Goal: Navigation & Orientation: Find specific page/section

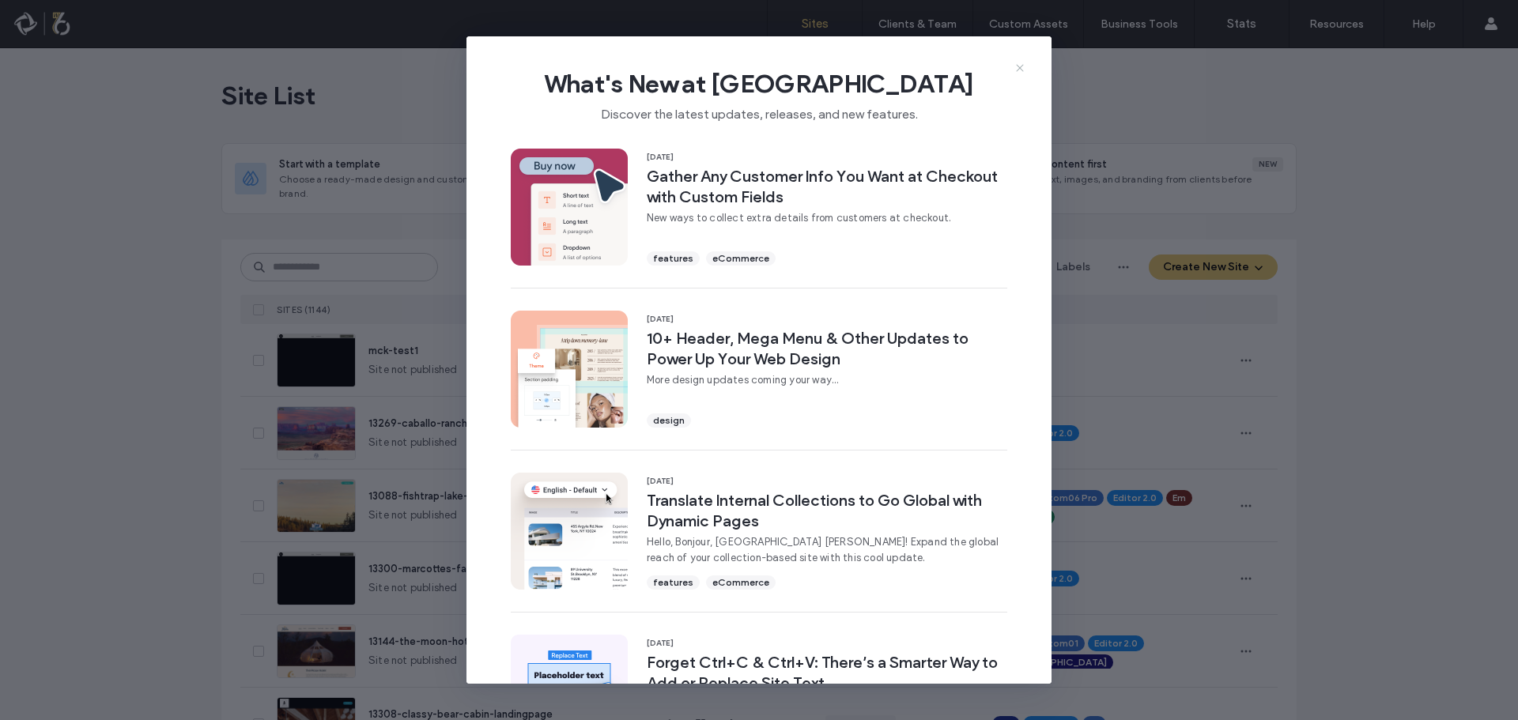
click at [1023, 63] on icon at bounding box center [1019, 68] width 13 height 13
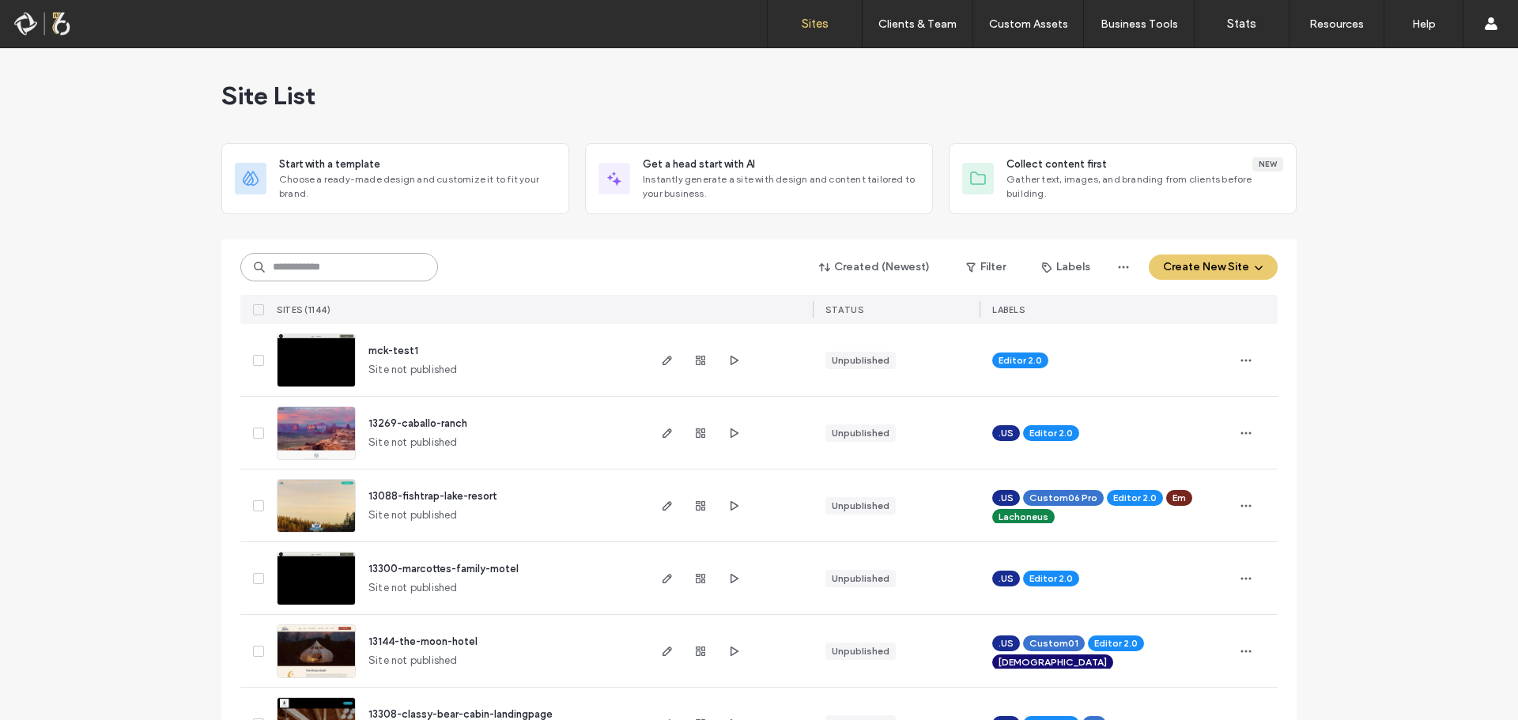
click at [284, 263] on input at bounding box center [339, 267] width 198 height 28
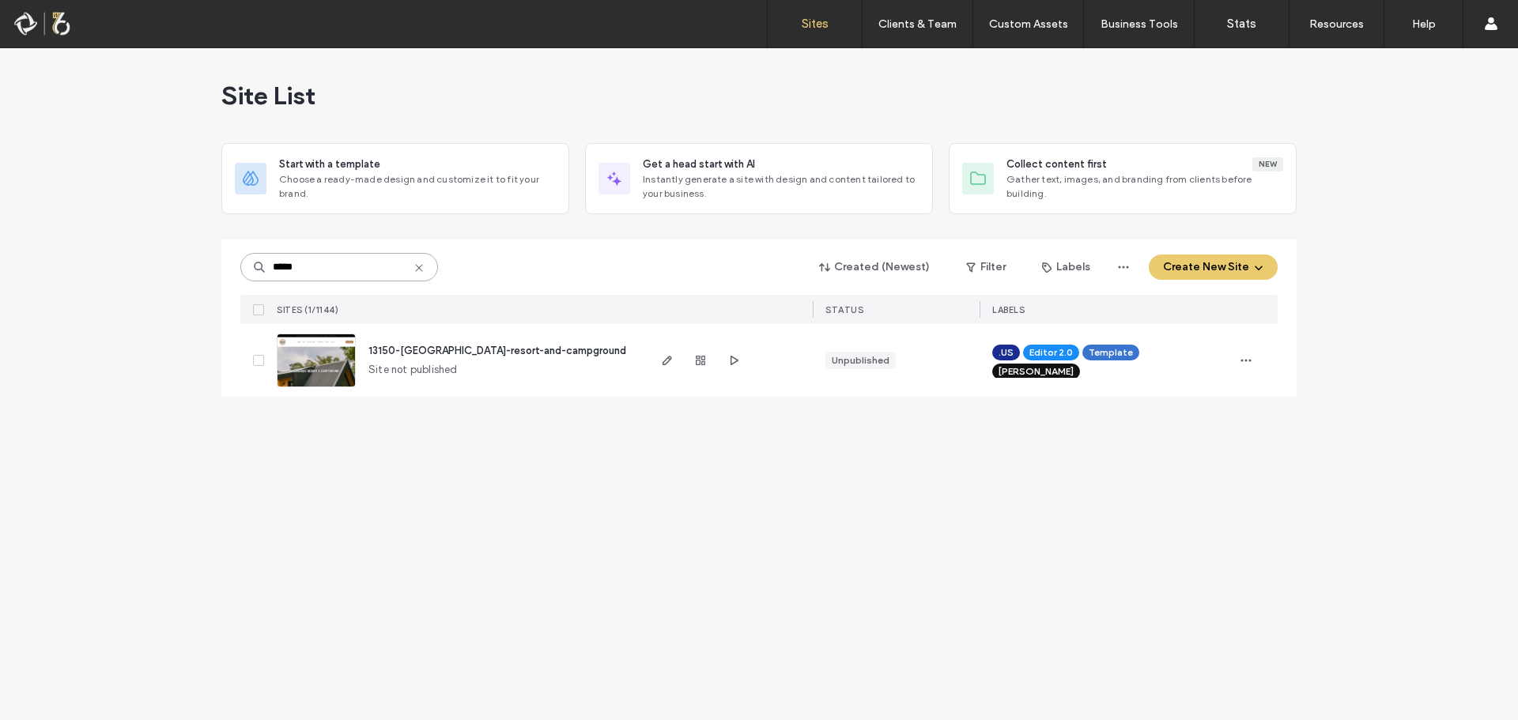
type input "*****"
click at [431, 349] on span "13150-[GEOGRAPHIC_DATA]-resort-and-campground" at bounding box center [497, 351] width 258 height 12
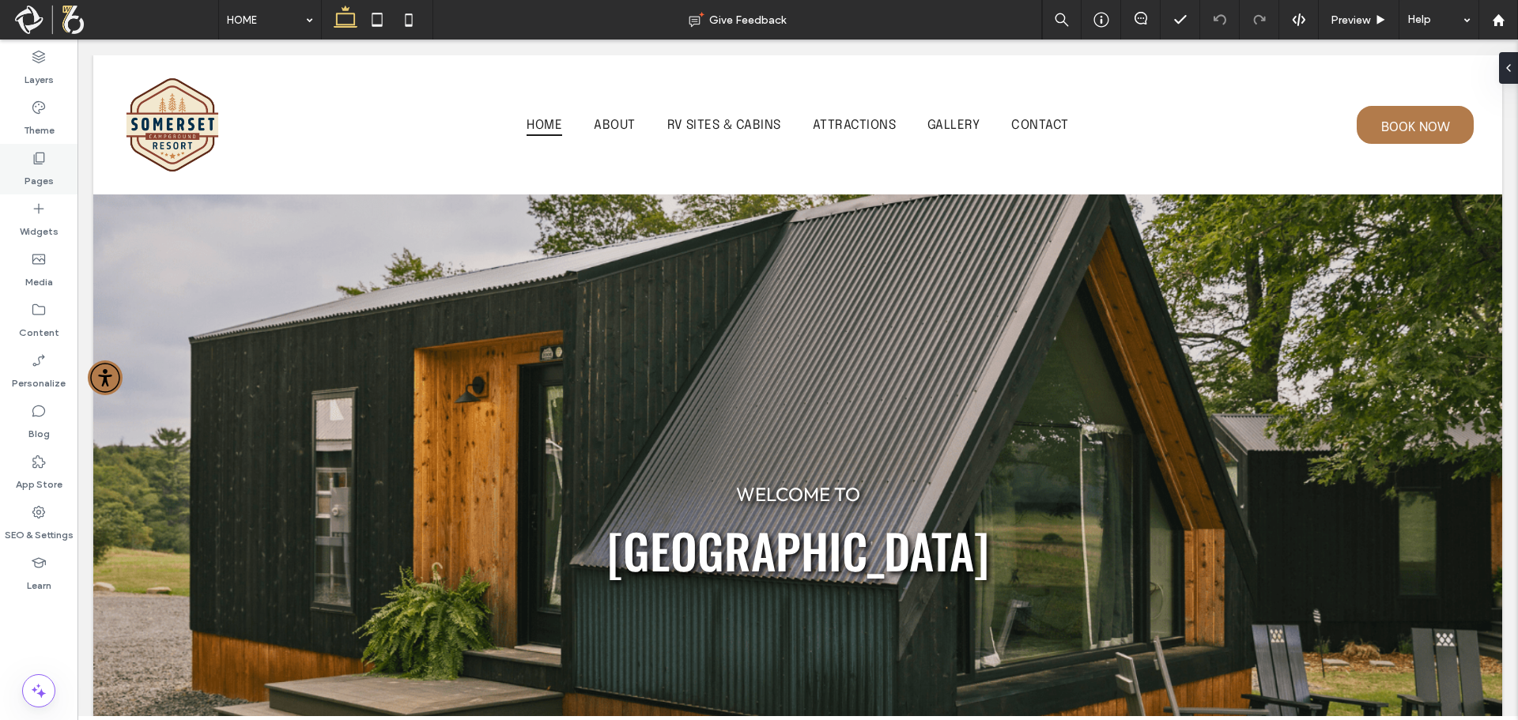
click at [28, 153] on div "Pages" at bounding box center [38, 169] width 77 height 51
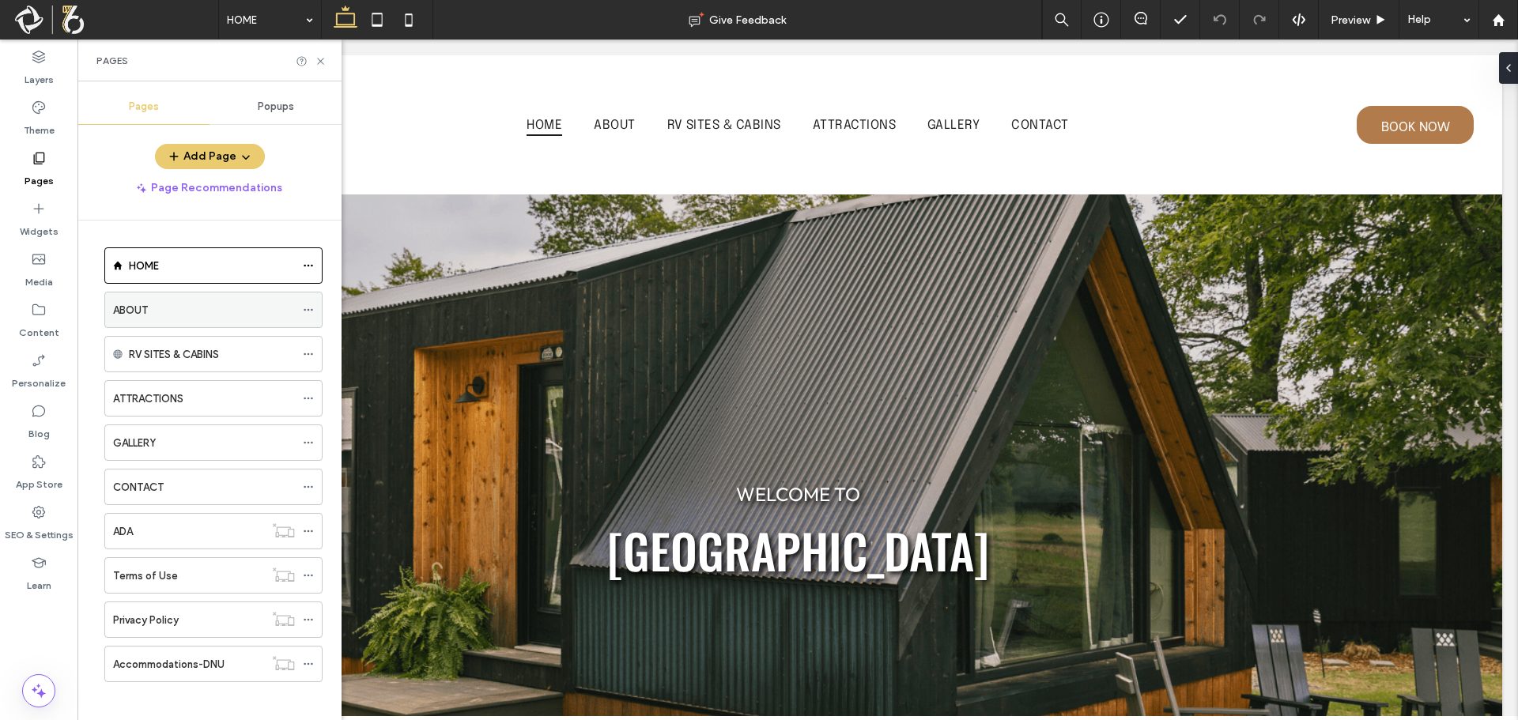
click at [206, 324] on div "ABOUT" at bounding box center [204, 309] width 182 height 35
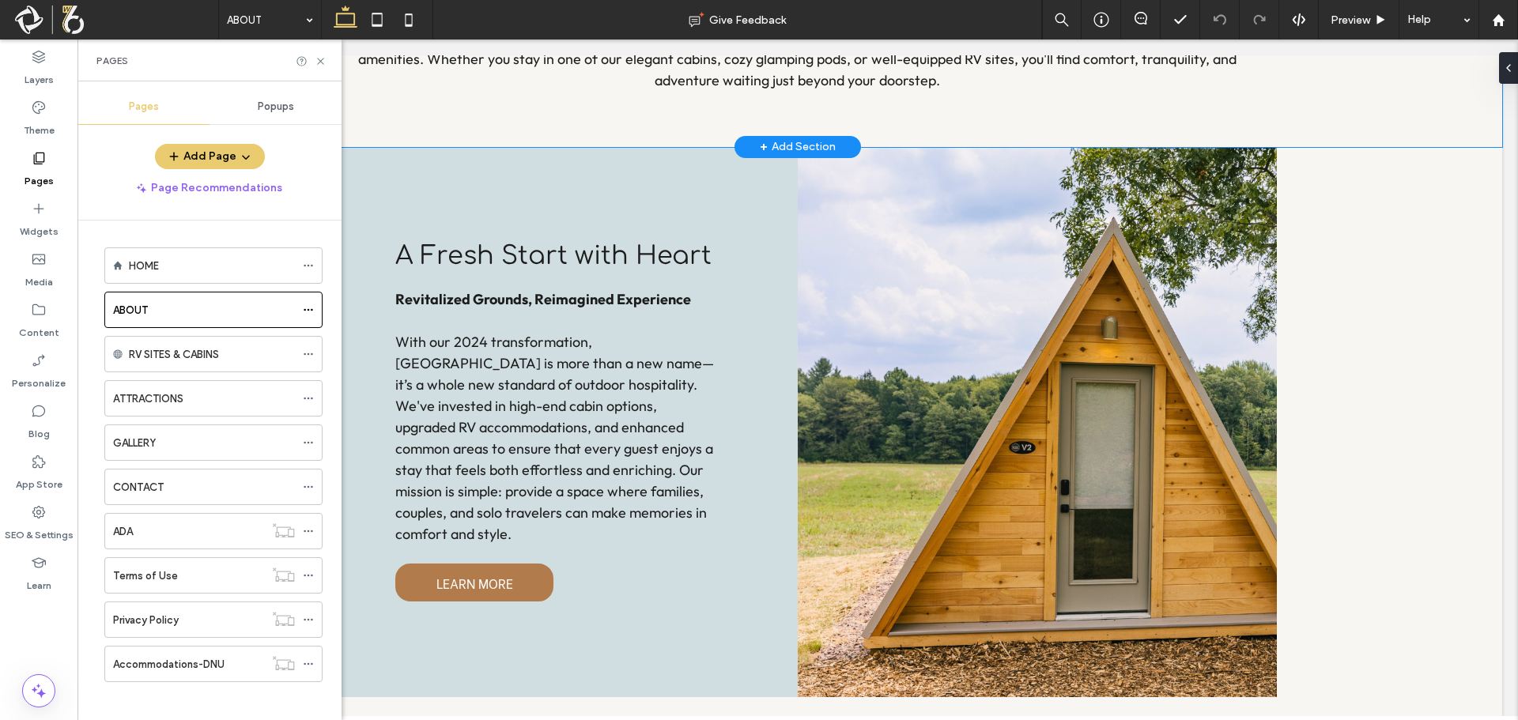
scroll to position [1041, 0]
